Goal: Communication & Community: Connect with others

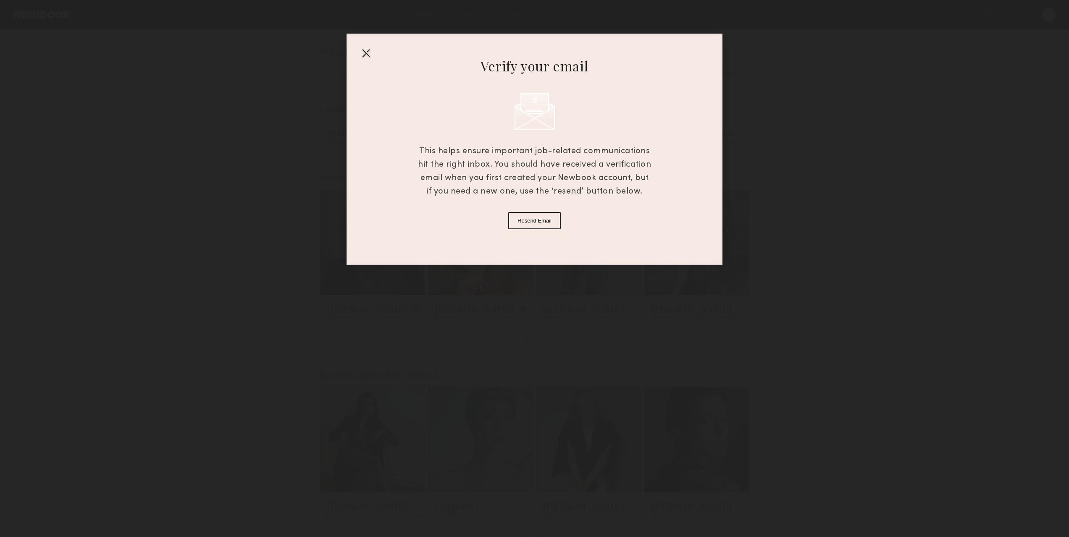
click at [358, 51] on div "Verify your email This helps ensure important job-related communications hit th…" at bounding box center [534, 149] width 376 height 231
click at [365, 47] on div at bounding box center [365, 52] width 13 height 13
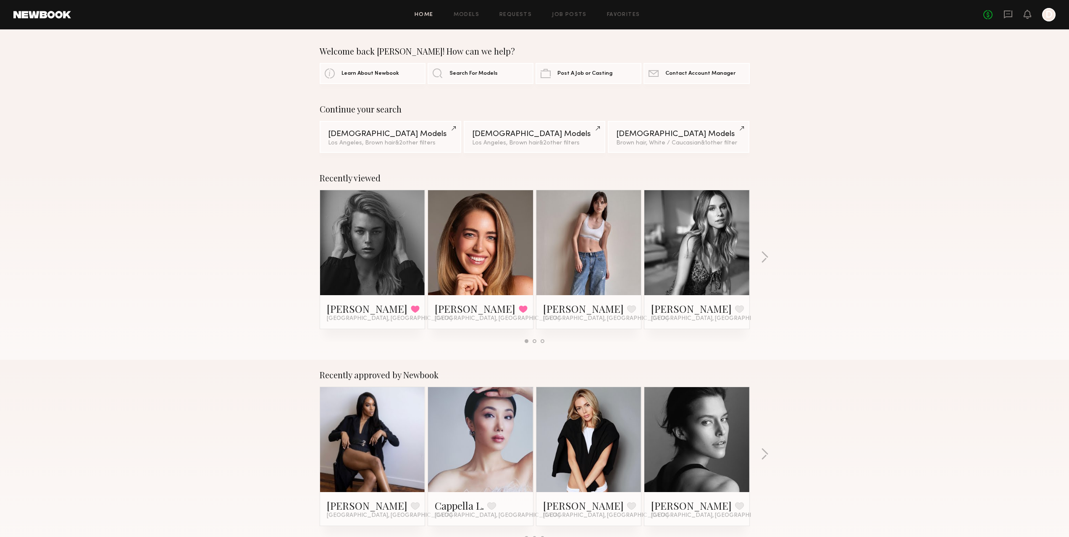
click at [1013, 15] on div "No fees up to $5,000 D" at bounding box center [1019, 14] width 72 height 13
click at [1008, 15] on icon at bounding box center [1007, 14] width 9 height 9
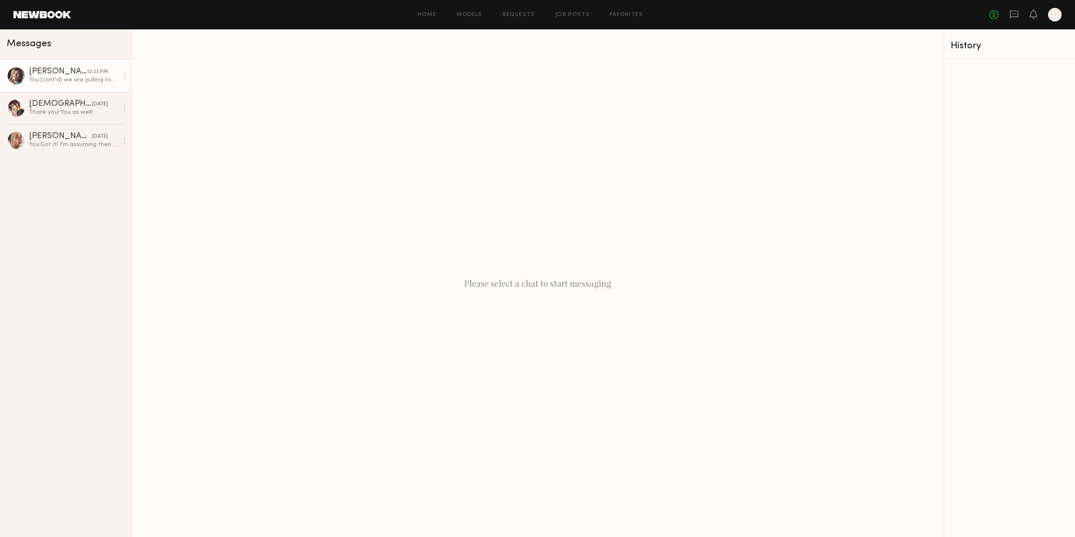
click at [69, 87] on link "[PERSON_NAME] 12:23 PM You: (cont'd) we are pulling together basically any pair…" at bounding box center [65, 76] width 131 height 32
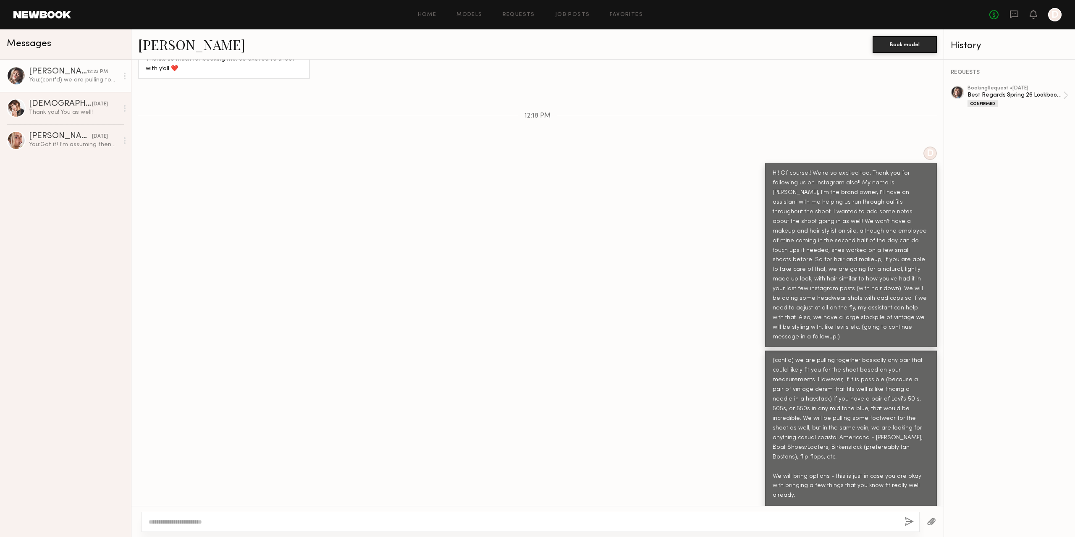
scroll to position [367, 0]
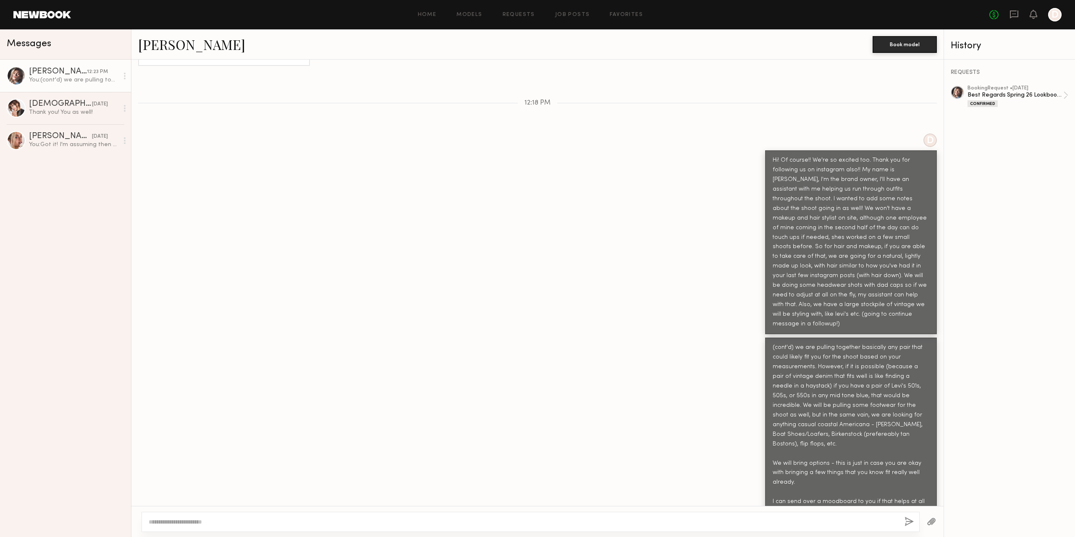
click at [39, 76] on div "[PERSON_NAME]" at bounding box center [58, 72] width 58 height 8
click at [159, 41] on link "[PERSON_NAME]" at bounding box center [191, 44] width 107 height 18
